Goal: Information Seeking & Learning: Learn about a topic

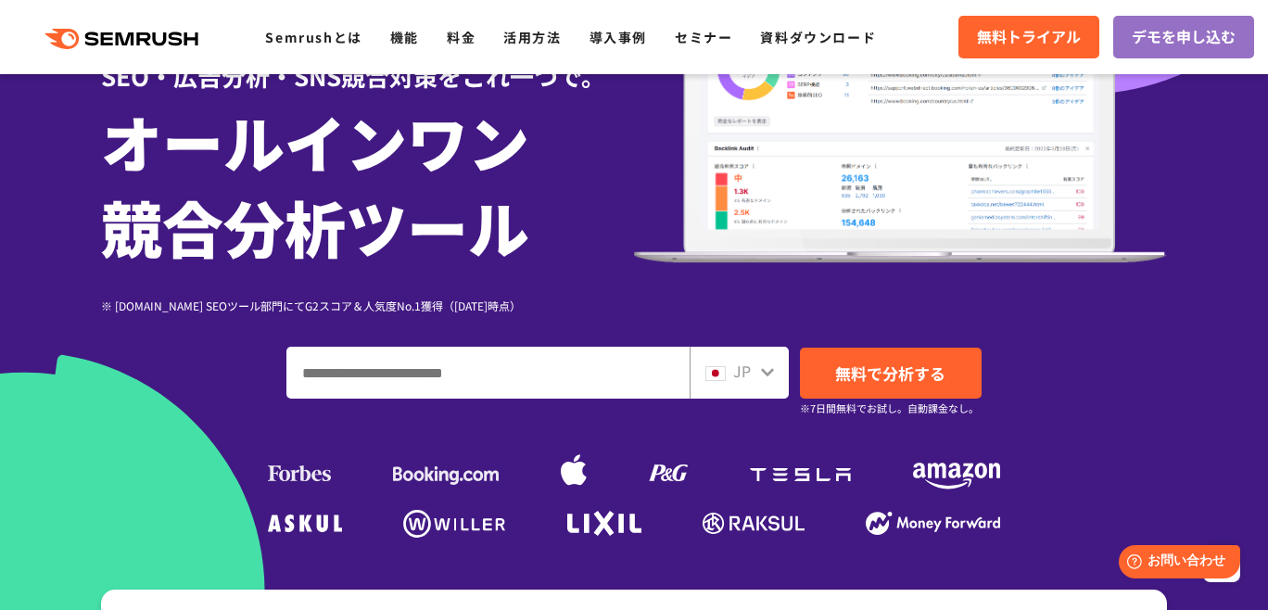
scroll to position [43, 0]
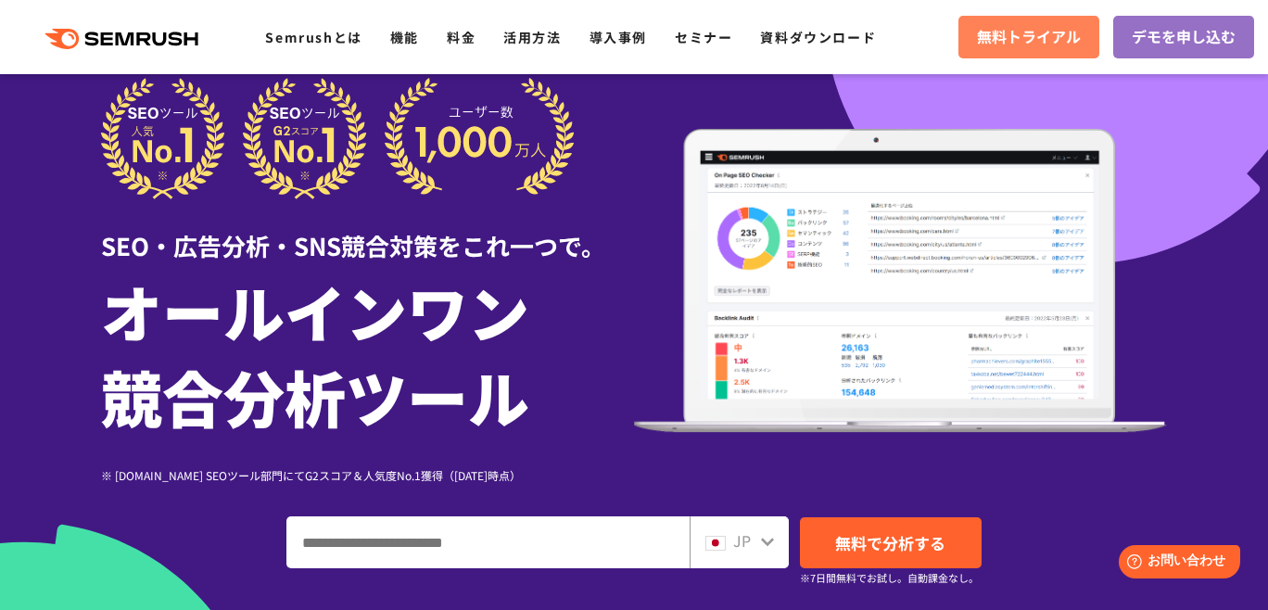
click at [979, 33] on span "無料トライアル" at bounding box center [1029, 37] width 104 height 24
click at [400, 32] on link "機能" at bounding box center [404, 37] width 29 height 19
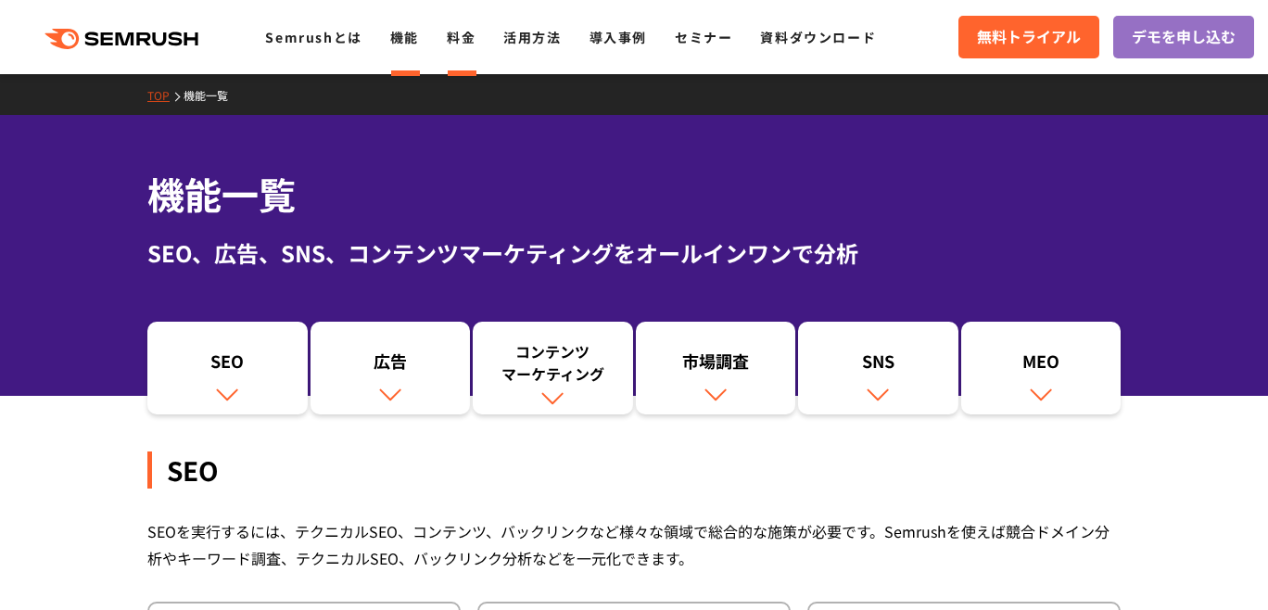
click at [473, 47] on li "料金" at bounding box center [461, 37] width 29 height 24
click at [450, 44] on link "料金" at bounding box center [461, 37] width 29 height 19
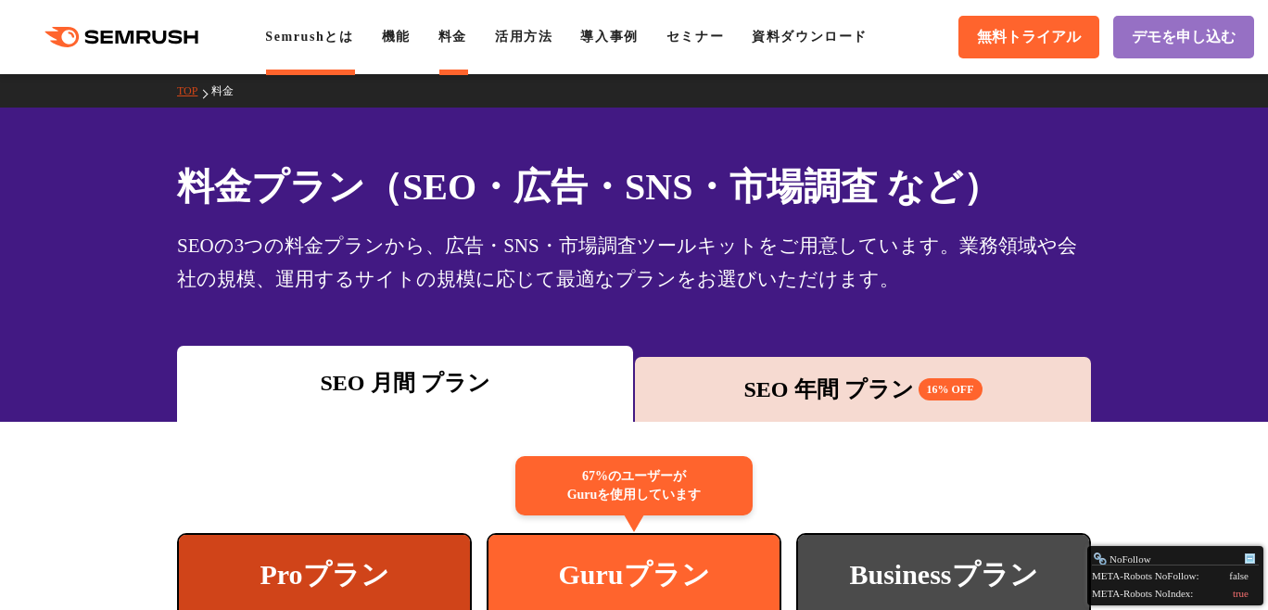
click at [326, 44] on li "Semrushとは" at bounding box center [309, 37] width 88 height 22
click at [326, 35] on link "Semrushとは" at bounding box center [309, 37] width 88 height 14
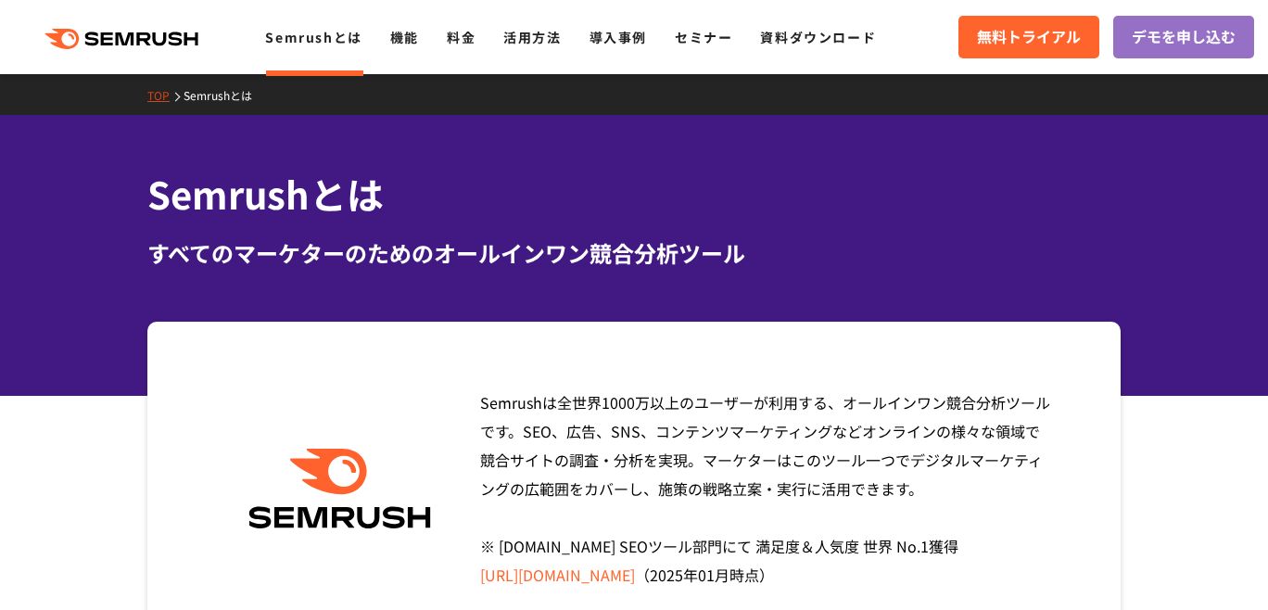
click at [179, 41] on icon ".cls {fill: #FF642D;}" at bounding box center [123, 39] width 209 height 20
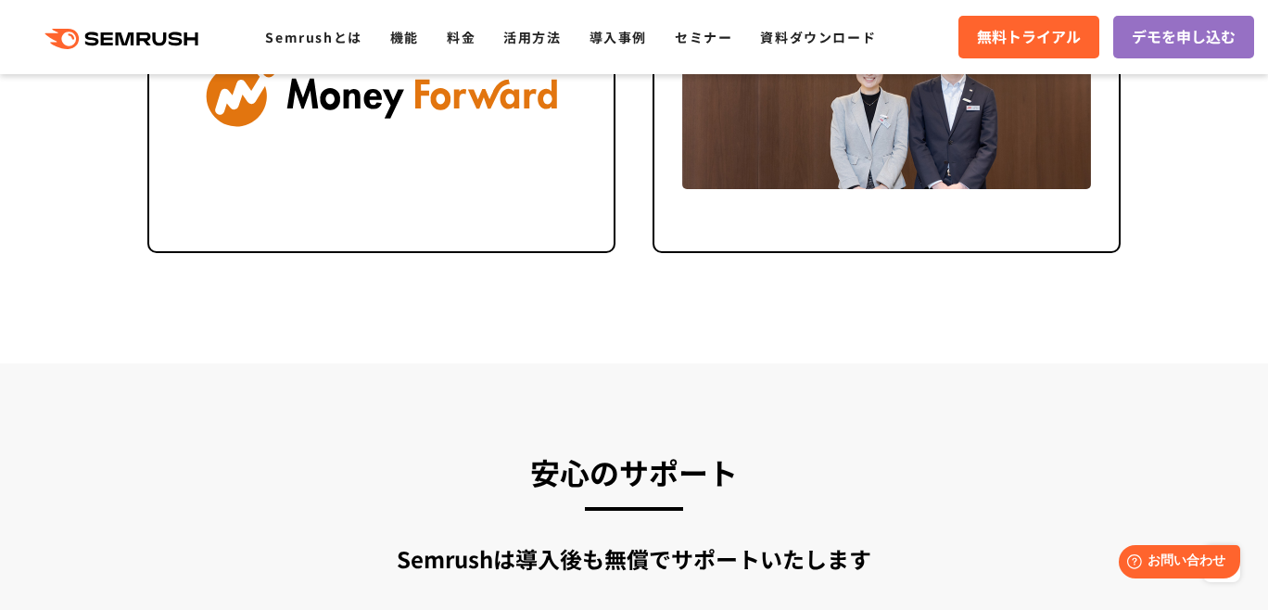
scroll to position [4930, 0]
